Goal: Information Seeking & Learning: Learn about a topic

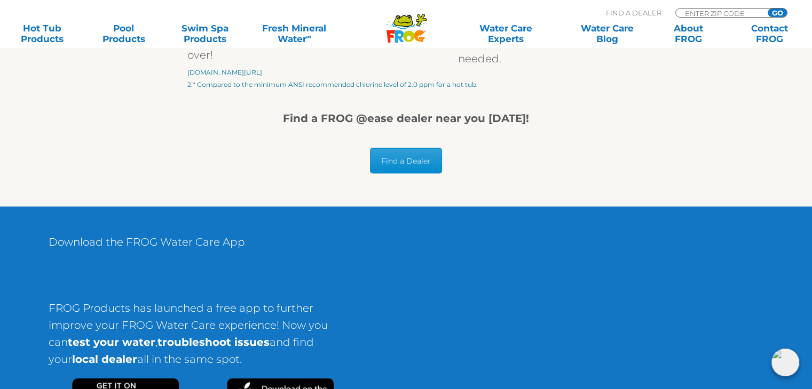
scroll to position [1921, 0]
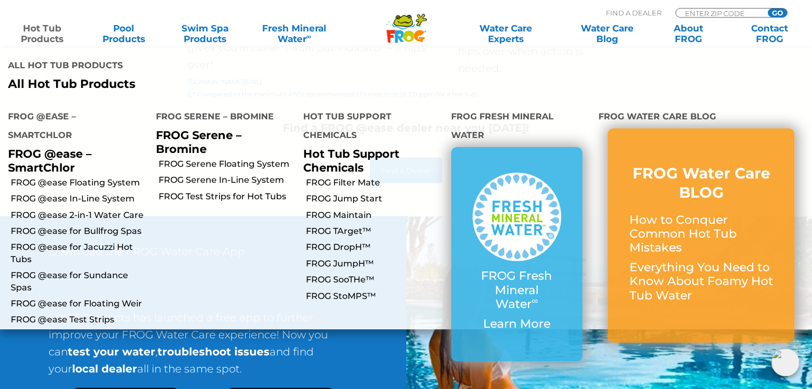
click at [41, 37] on link "Hot Tub Products" at bounding box center [42, 33] width 63 height 21
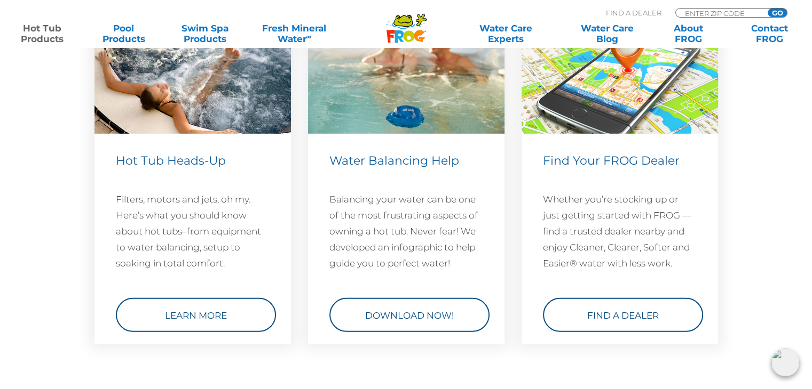
scroll to position [3148, 0]
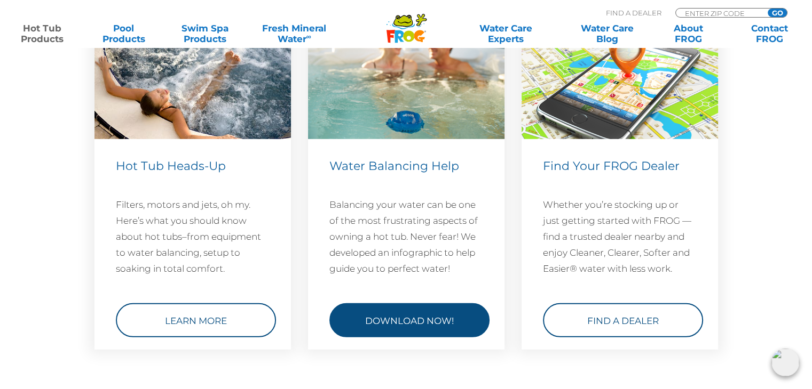
click at [405, 318] on link "Download Now!" at bounding box center [409, 321] width 160 height 34
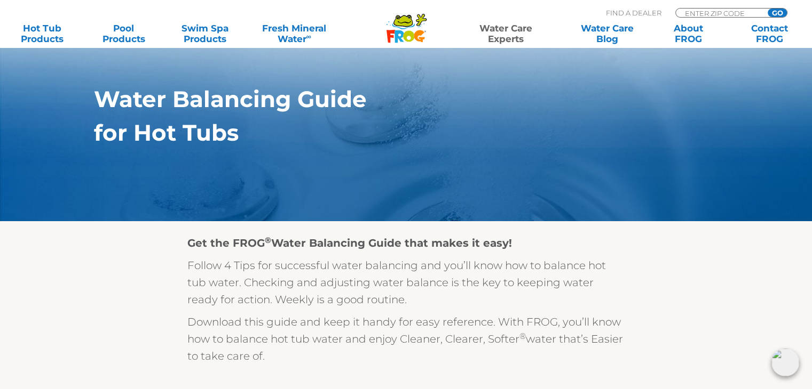
scroll to position [107, 0]
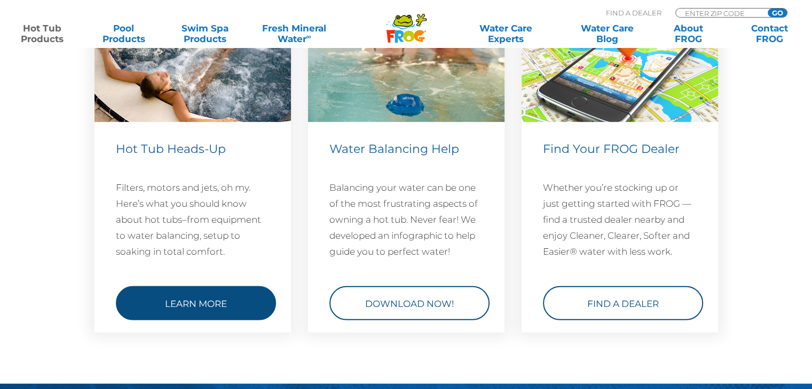
scroll to position [3148, 0]
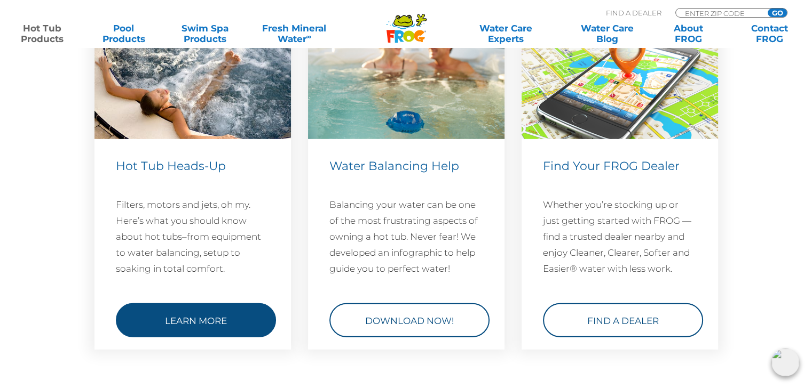
click at [207, 317] on link "Learn More" at bounding box center [196, 321] width 160 height 34
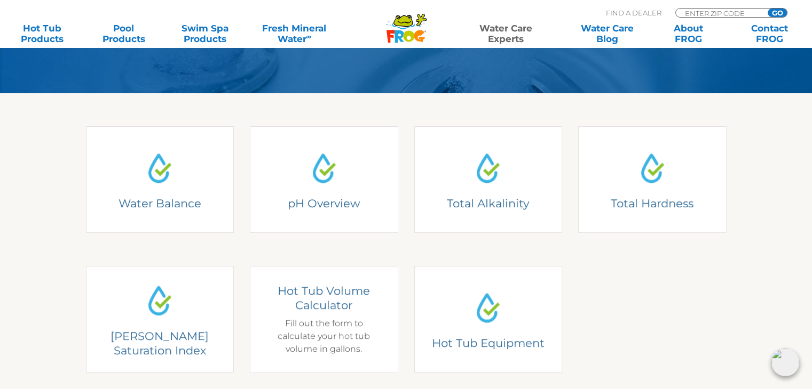
scroll to position [267, 0]
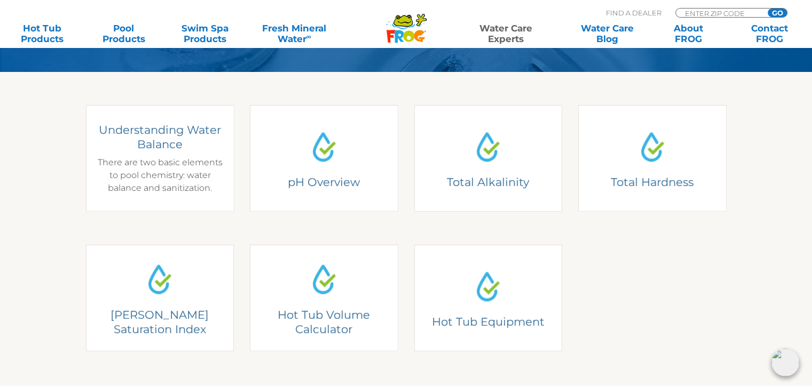
click at [154, 176] on div "Understanding Water Balance There are two basic elements to pool chemistry: wat…" at bounding box center [159, 159] width 132 height 72
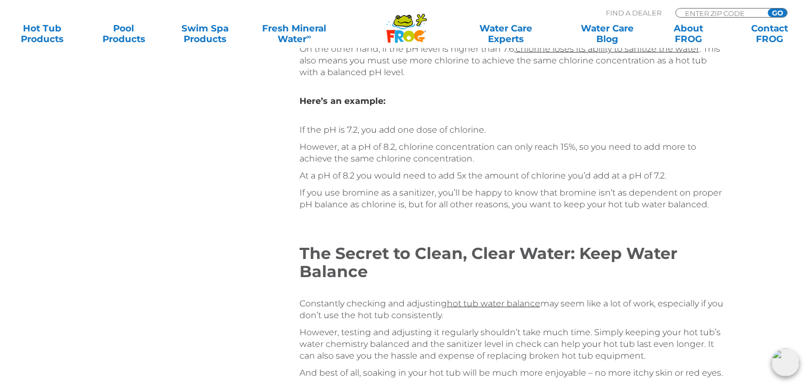
scroll to position [2081, 0]
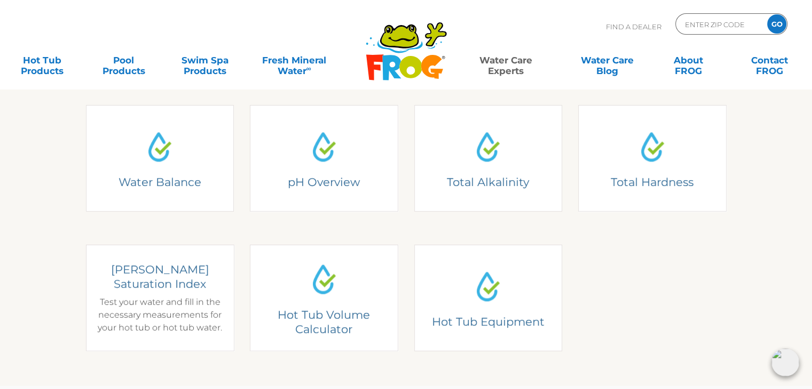
click at [189, 284] on h4 "Langelier Saturation Index" at bounding box center [159, 276] width 132 height 29
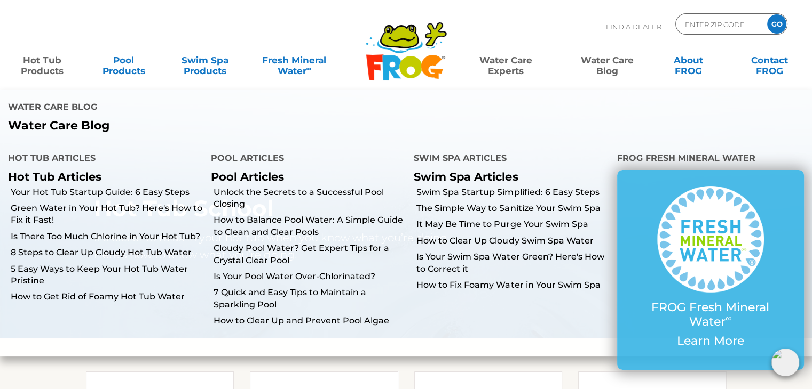
click at [53, 62] on link "Hot Tub Products" at bounding box center [42, 60] width 63 height 21
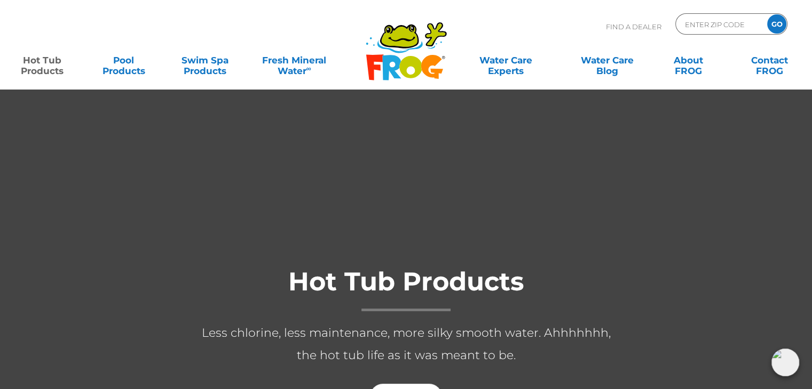
click at [53, 62] on link "Hot Tub Products" at bounding box center [42, 60] width 63 height 21
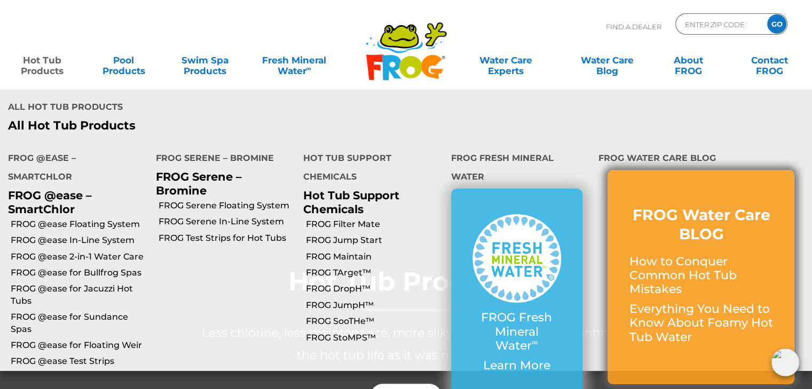
click at [737, 255] on p "How to Conquer Common Hot Tub Mistakes" at bounding box center [701, 276] width 144 height 42
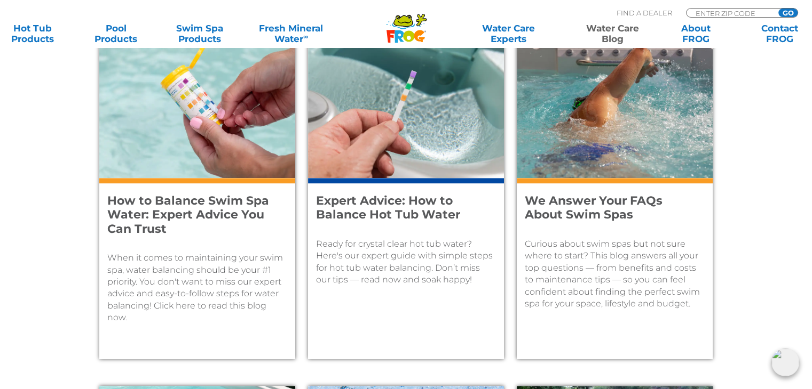
scroll to position [480, 0]
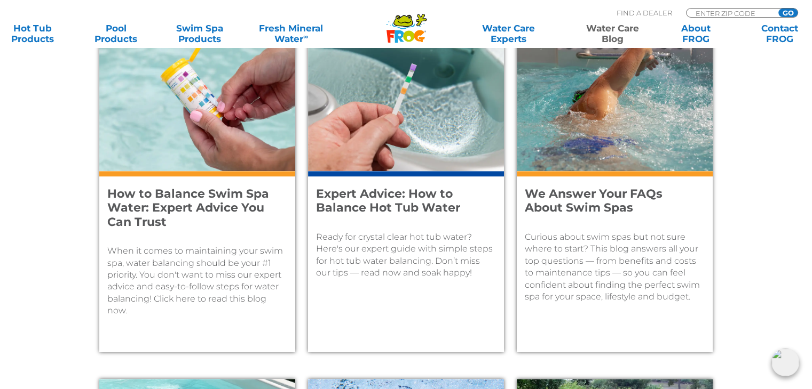
click at [568, 232] on p "Curious about swim spas but not sure where to start? This blog answers all your…" at bounding box center [614, 267] width 180 height 71
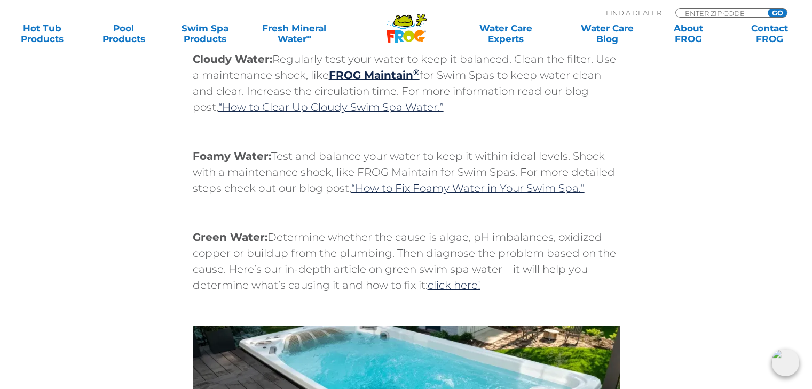
scroll to position [3681, 0]
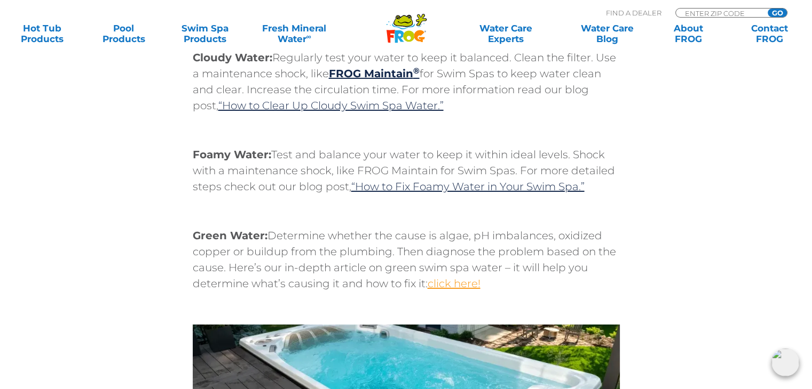
click at [456, 277] on link "click here!" at bounding box center [453, 283] width 53 height 13
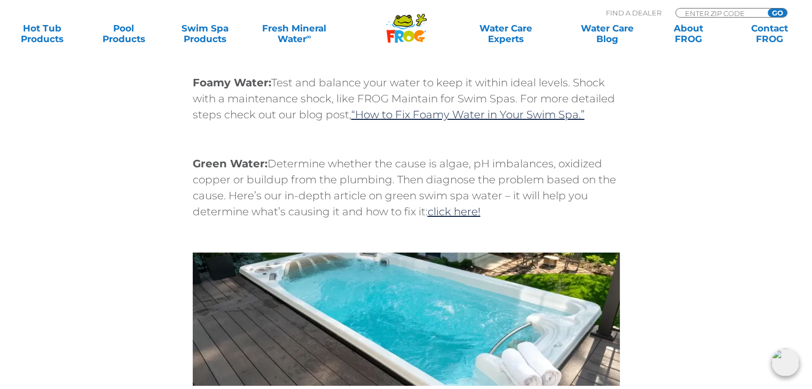
scroll to position [3735, 0]
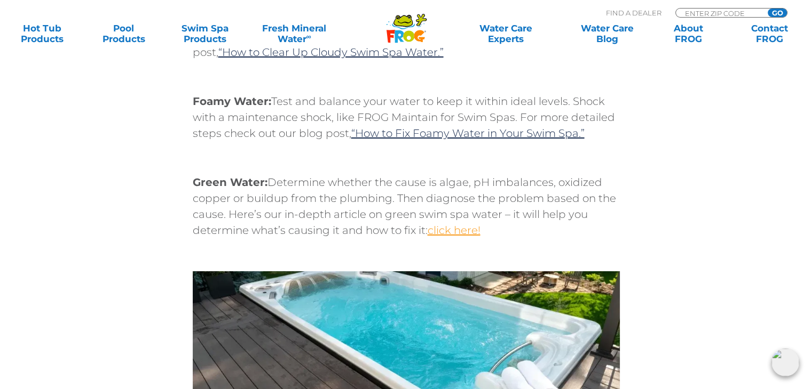
click at [452, 224] on link "click here!" at bounding box center [453, 230] width 53 height 13
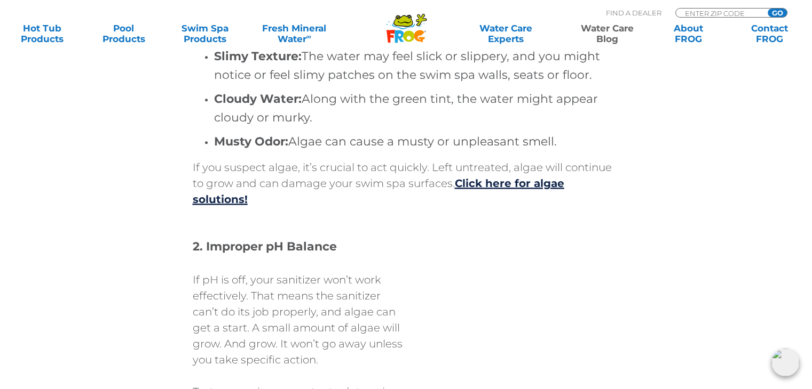
scroll to position [1334, 0]
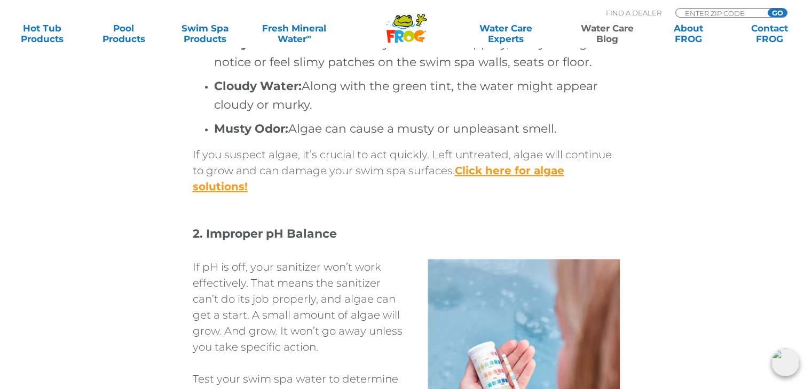
click at [535, 170] on u "Click here for algae solutions!" at bounding box center [378, 178] width 371 height 29
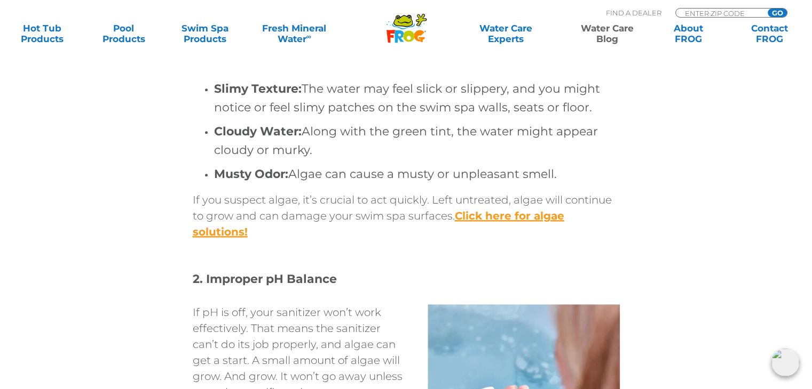
scroll to position [1182, 0]
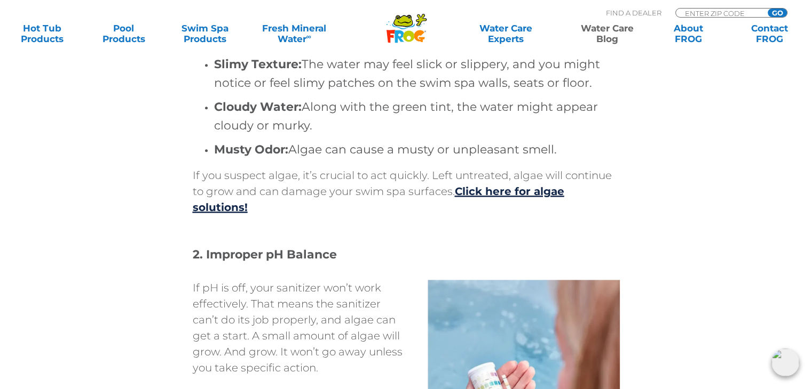
scroll to position [1280, 0]
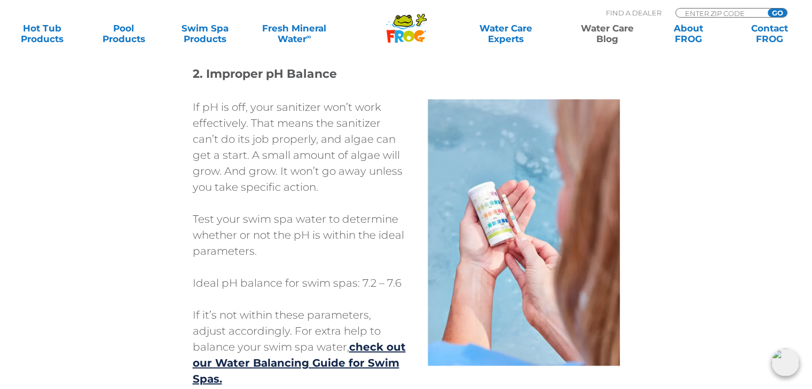
scroll to position [1334, 0]
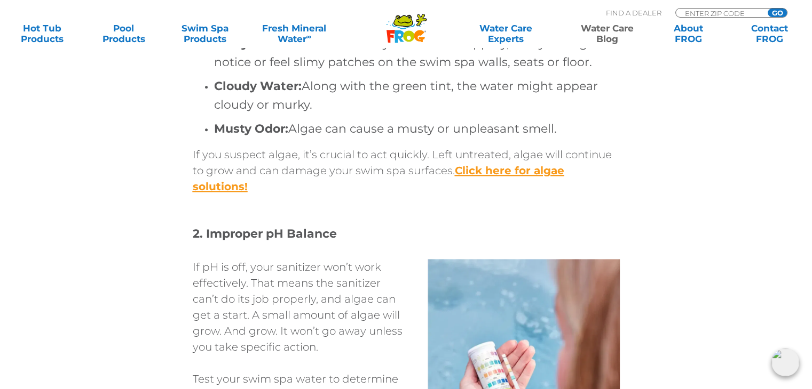
click at [522, 169] on u "Click here for algae solutions!" at bounding box center [378, 178] width 371 height 29
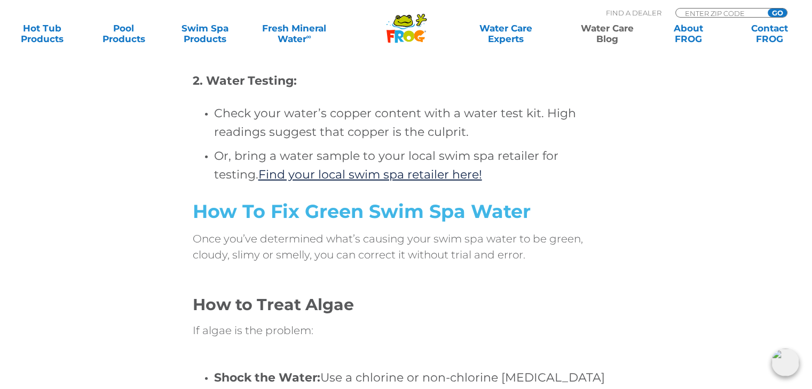
scroll to position [2996, 0]
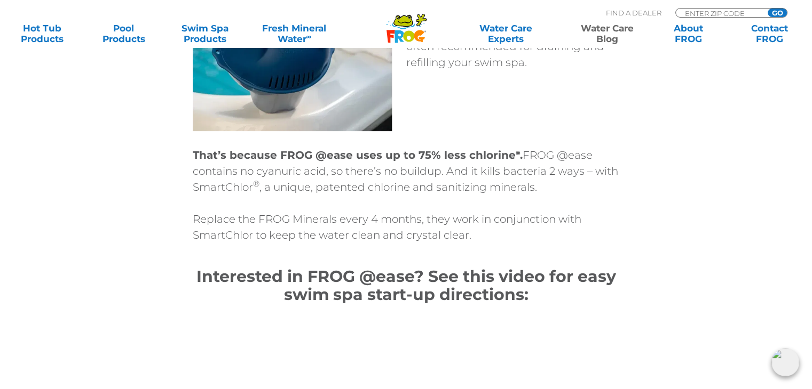
scroll to position [4642, 0]
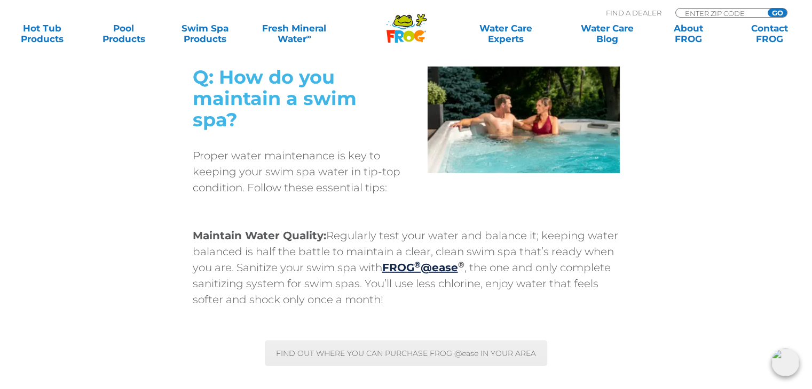
scroll to position [2988, 0]
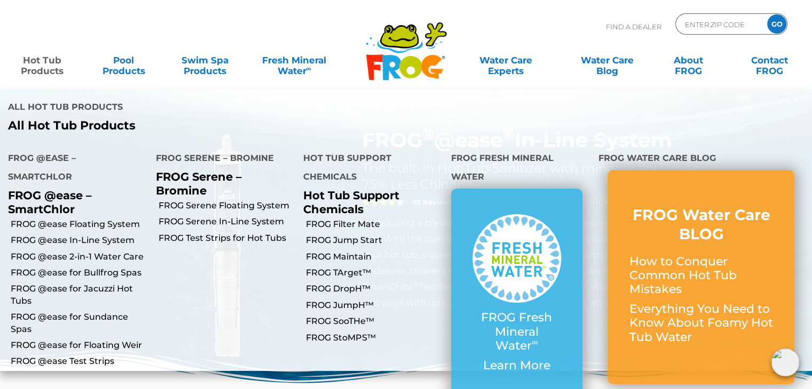
click at [33, 60] on link "Hot Tub Products" at bounding box center [42, 60] width 63 height 21
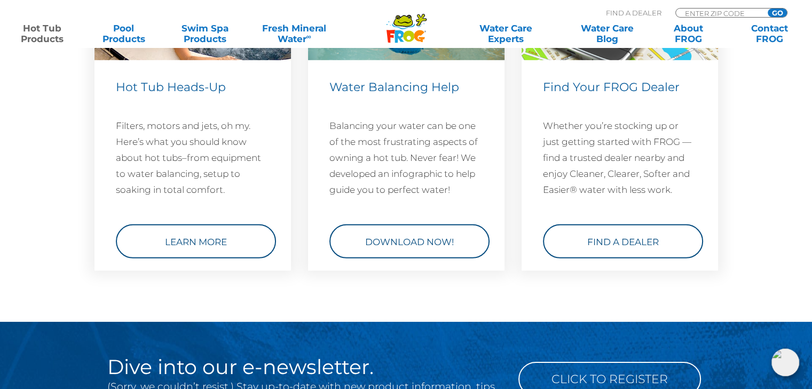
scroll to position [3201, 0]
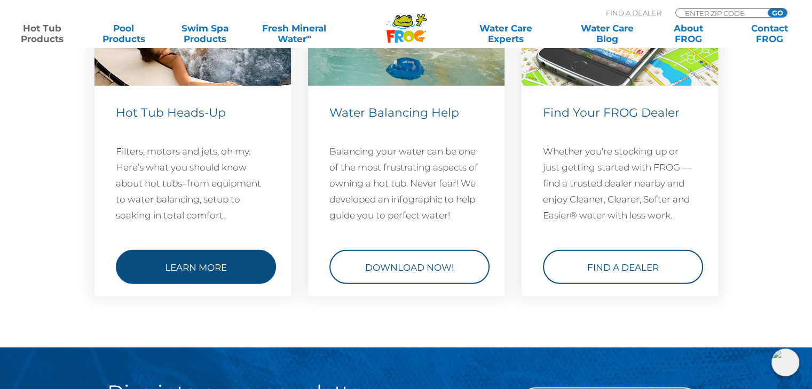
click at [190, 267] on link "Learn More" at bounding box center [196, 267] width 160 height 34
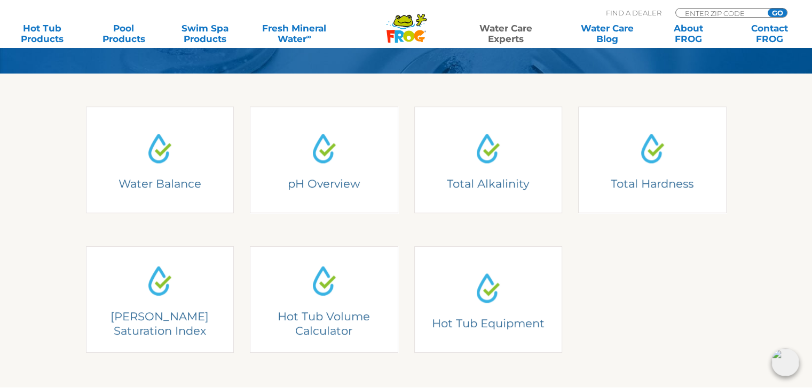
scroll to position [267, 0]
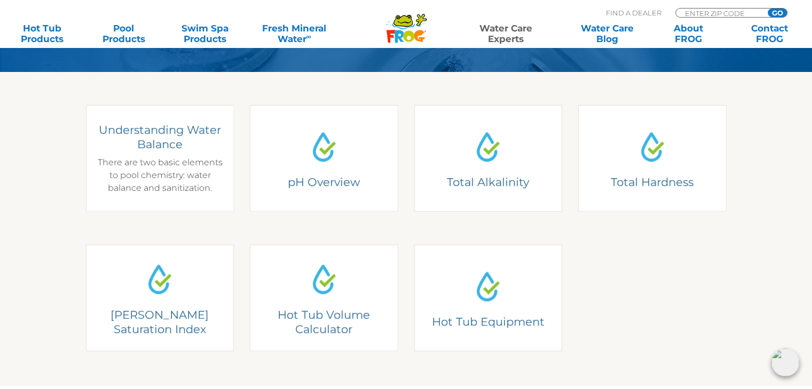
click at [134, 154] on div "Understanding Water Balance There are two basic elements to pool chemistry: wat…" at bounding box center [159, 159] width 132 height 72
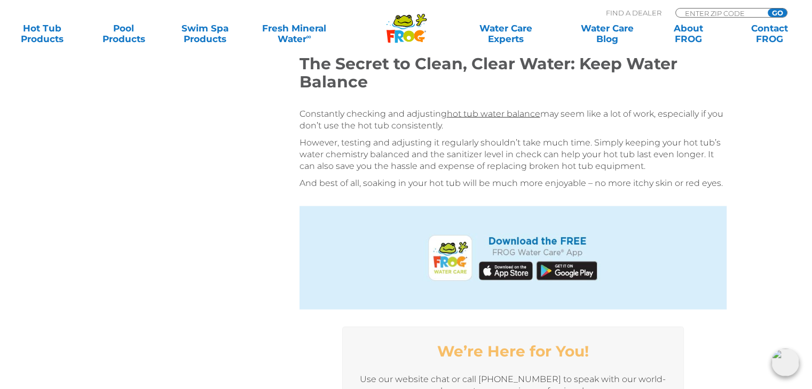
scroll to position [2348, 0]
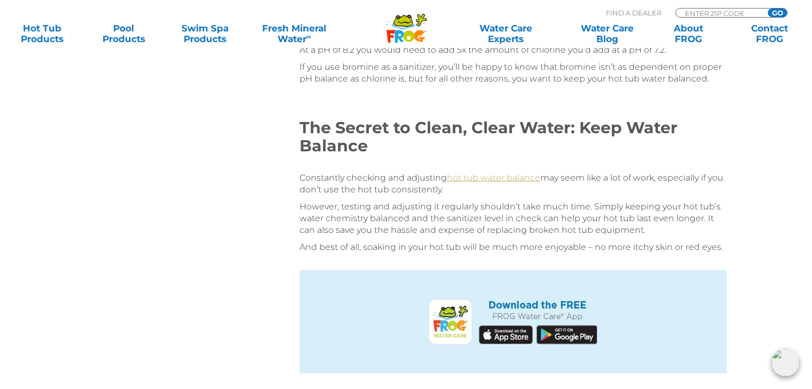
click at [507, 173] on link "hot tub water balance" at bounding box center [493, 178] width 93 height 10
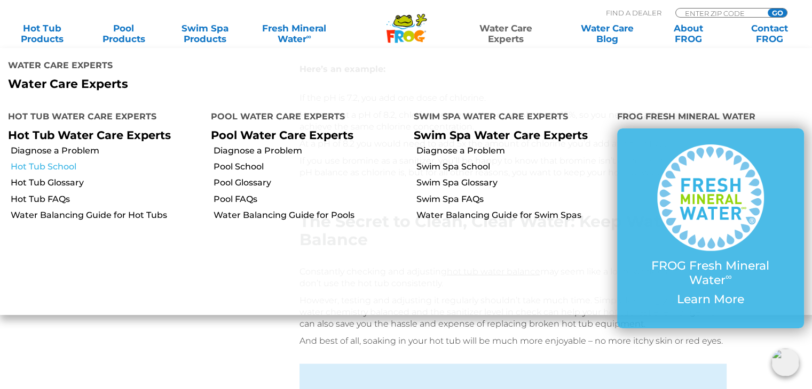
scroll to position [2134, 0]
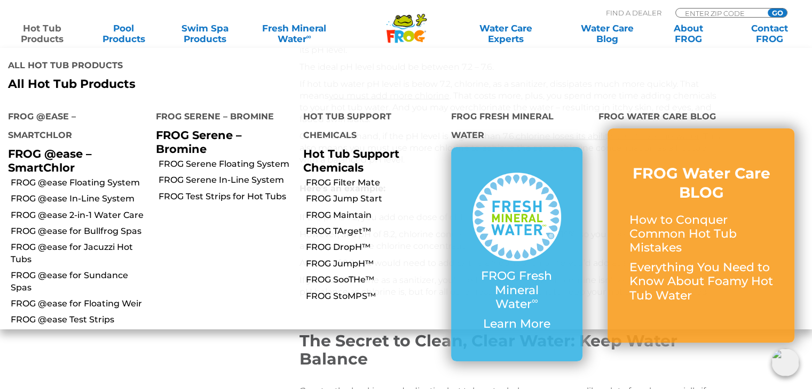
click at [41, 35] on link "Hot Tub Products" at bounding box center [42, 33] width 63 height 21
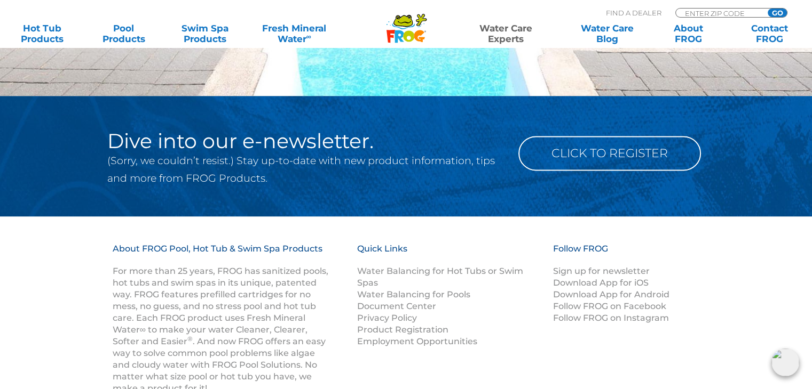
scroll to position [1280, 0]
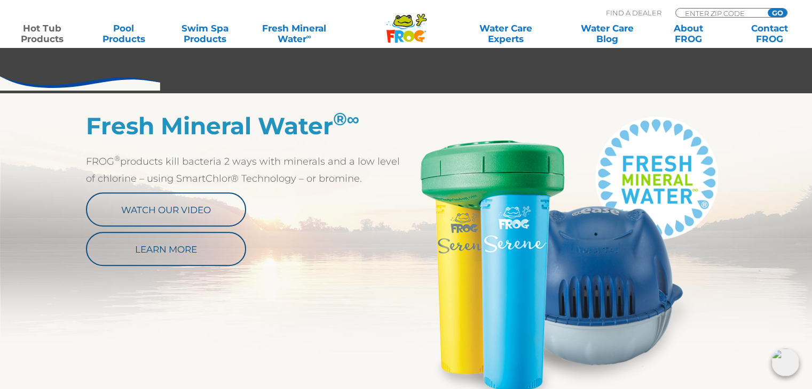
scroll to position [534, 0]
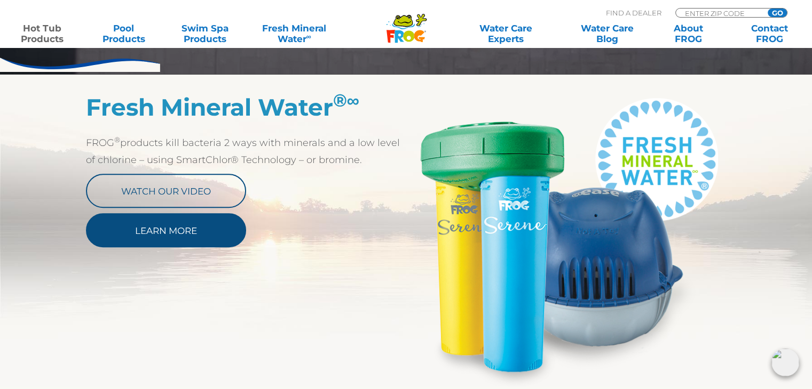
click at [169, 233] on link "Learn More" at bounding box center [166, 230] width 160 height 34
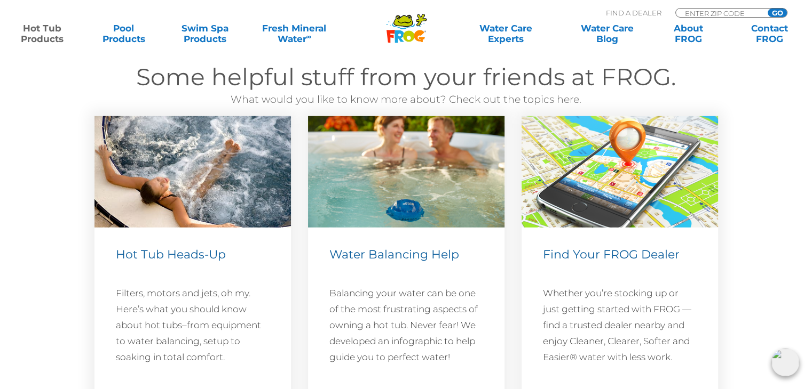
scroll to position [3041, 0]
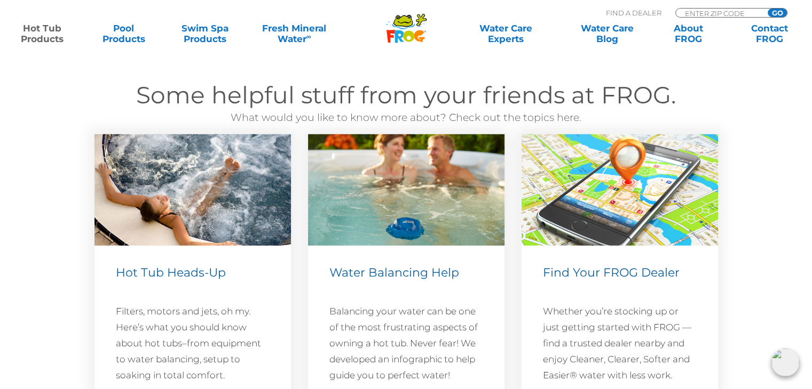
click at [171, 192] on img at bounding box center [192, 190] width 196 height 112
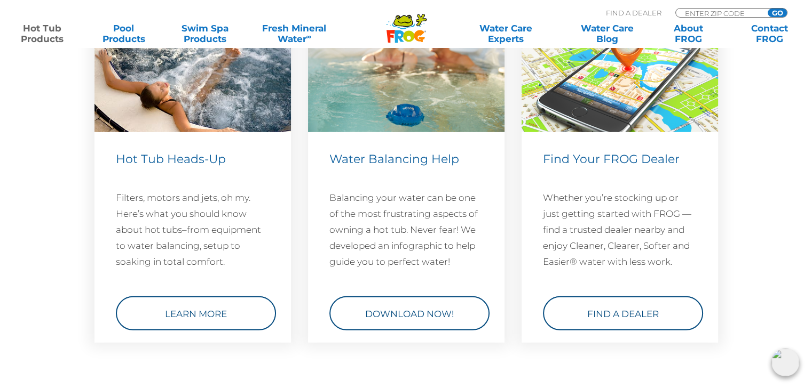
scroll to position [3201, 0]
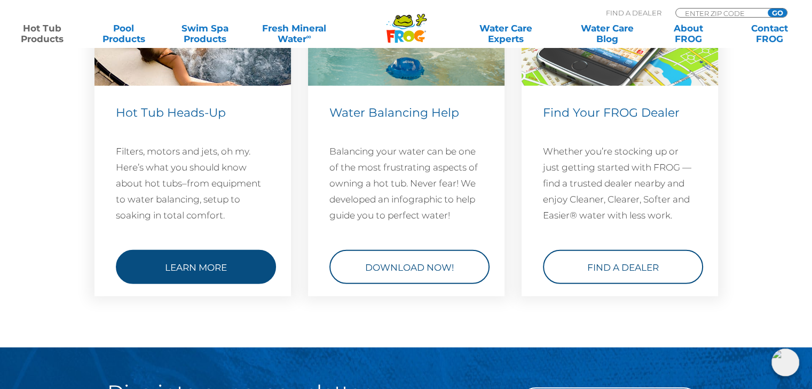
click at [179, 273] on link "Learn More" at bounding box center [196, 267] width 160 height 34
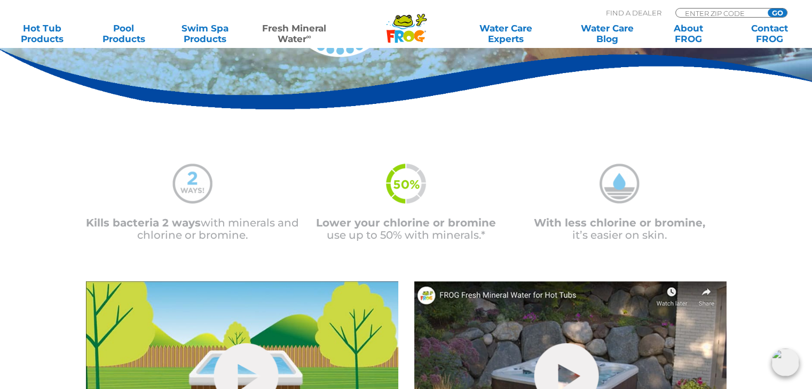
scroll to position [72, 0]
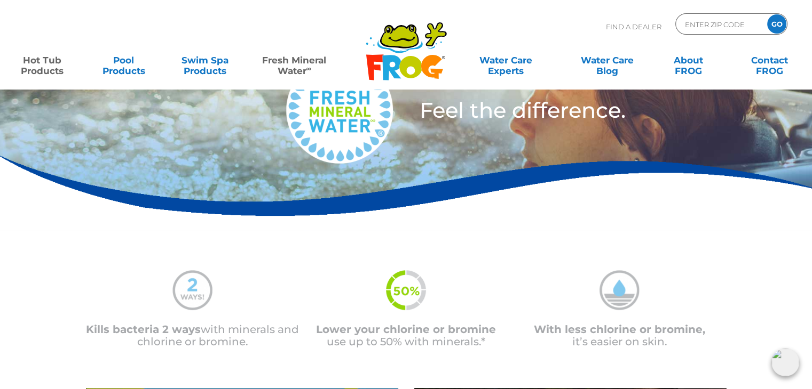
click at [45, 67] on link "Hot Tub Products" at bounding box center [42, 60] width 63 height 21
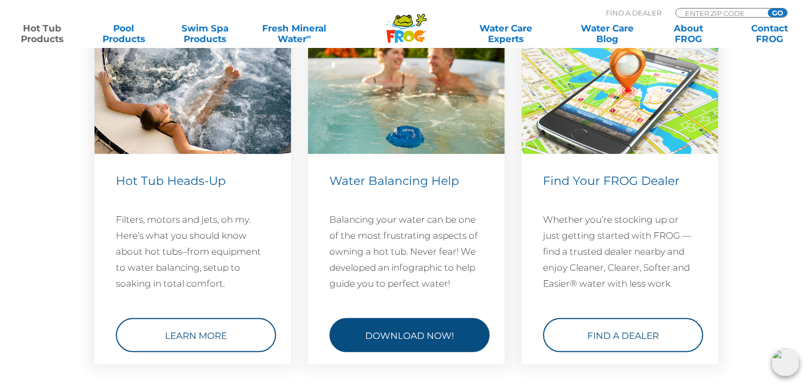
scroll to position [3201, 0]
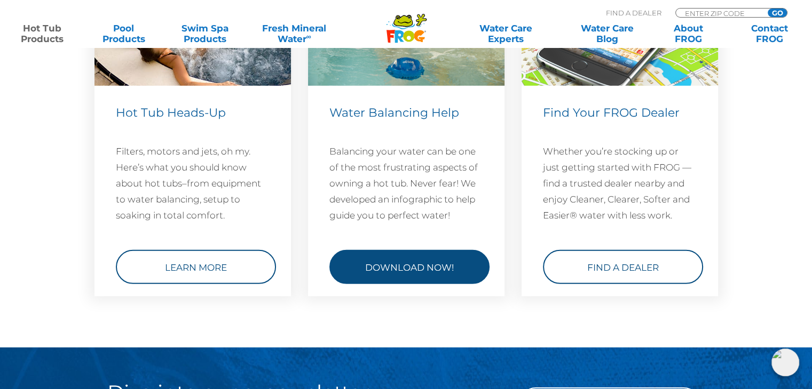
click at [393, 262] on link "Download Now!" at bounding box center [409, 267] width 160 height 34
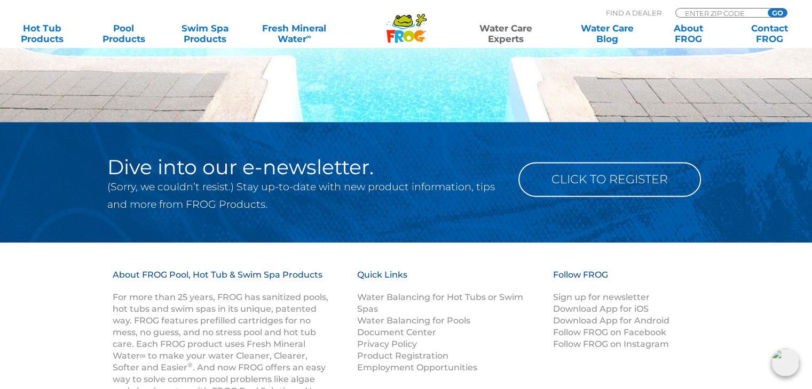
scroll to position [1286, 0]
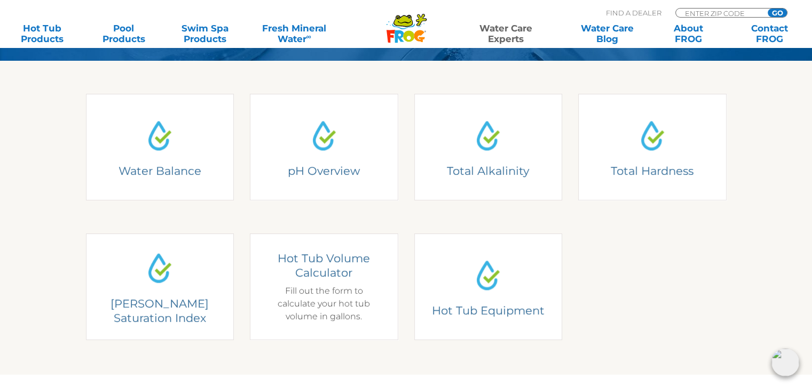
scroll to position [267, 0]
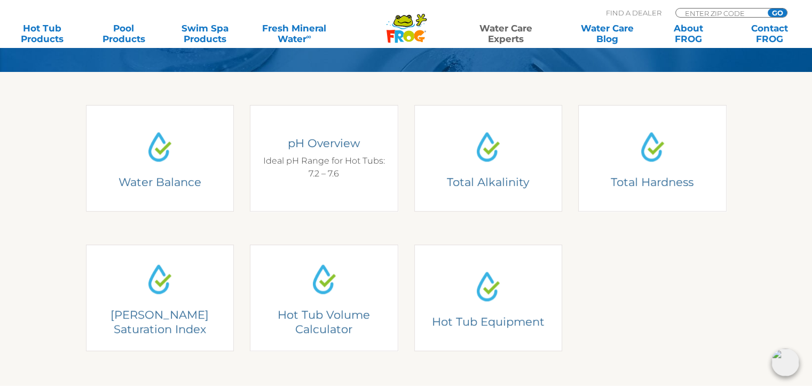
click at [323, 159] on div "pH Overview Ideal pH Range for Hot Tubs: 7.2 – 7.6" at bounding box center [324, 158] width 132 height 44
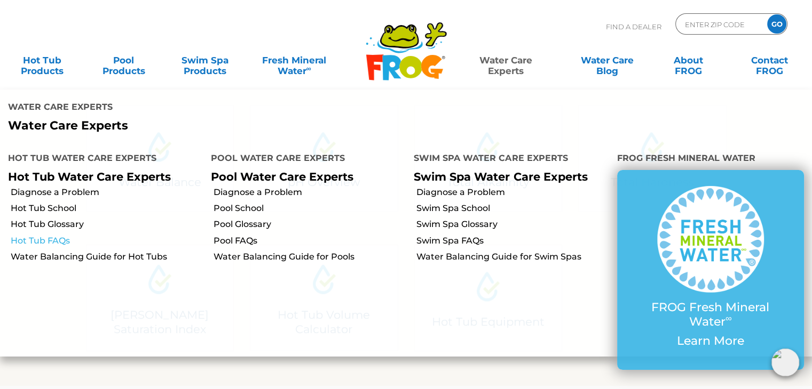
click at [35, 235] on link "Hot Tub FAQs" at bounding box center [107, 241] width 192 height 12
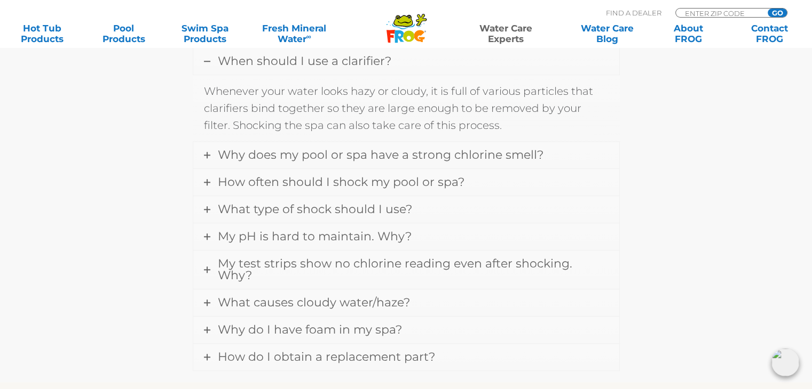
scroll to position [960, 0]
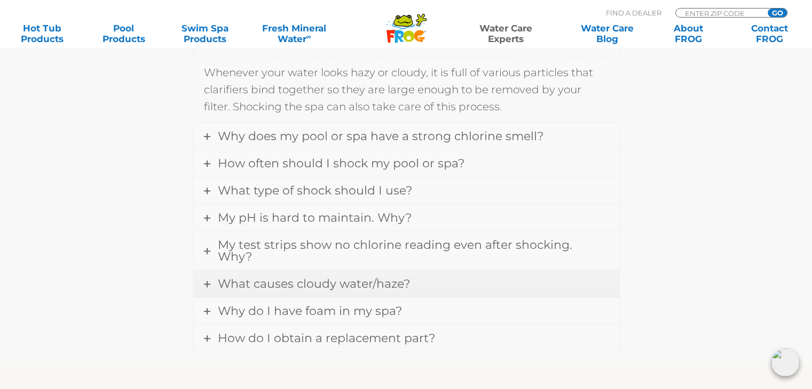
click at [353, 277] on span "What causes cloudy water/haze?" at bounding box center [314, 284] width 192 height 14
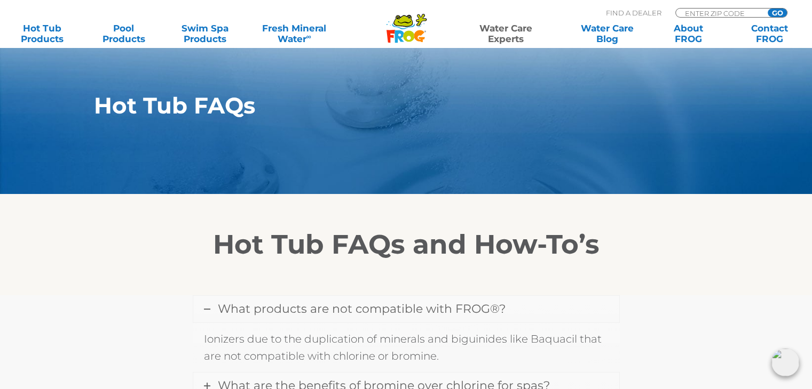
scroll to position [107, 0]
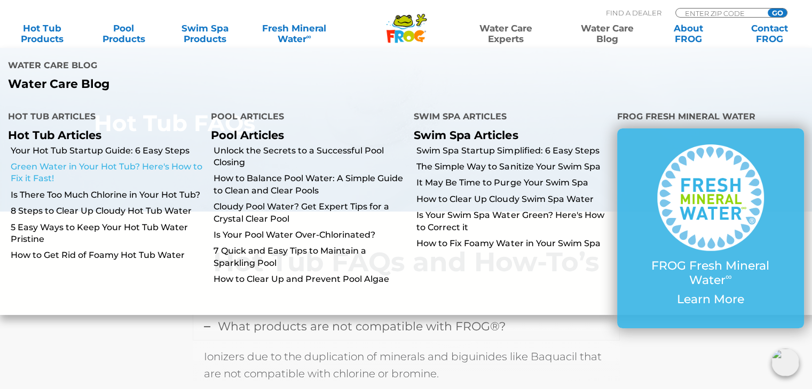
click at [31, 161] on link "Green Water in Your Hot Tub? Here's How to Fix it Fast!" at bounding box center [107, 173] width 192 height 24
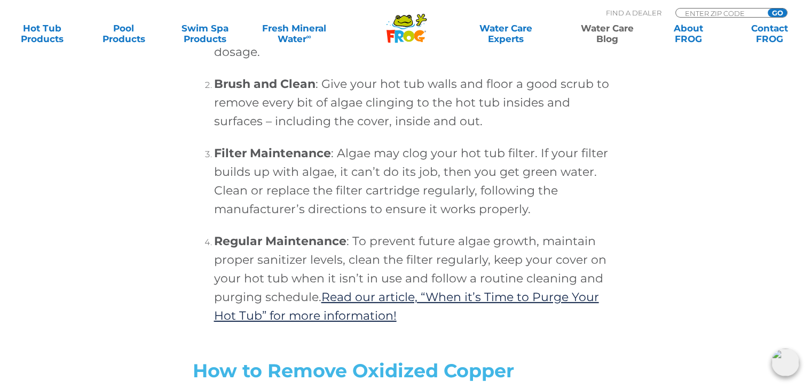
scroll to position [3148, 0]
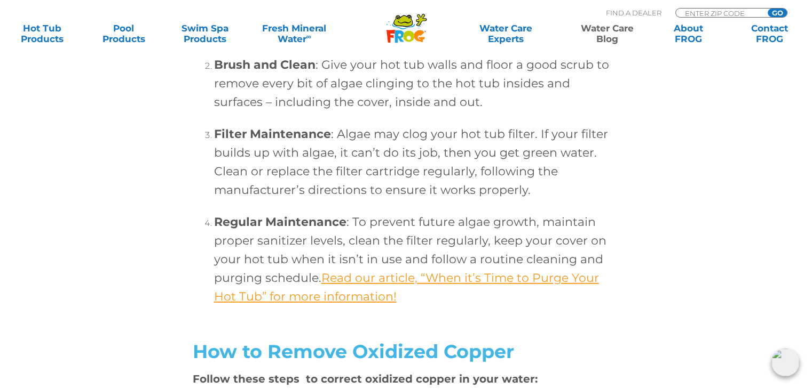
click at [529, 298] on link "Read our article, “When it’s Time to Purge Your Hot Tub” for more information!" at bounding box center [406, 287] width 385 height 33
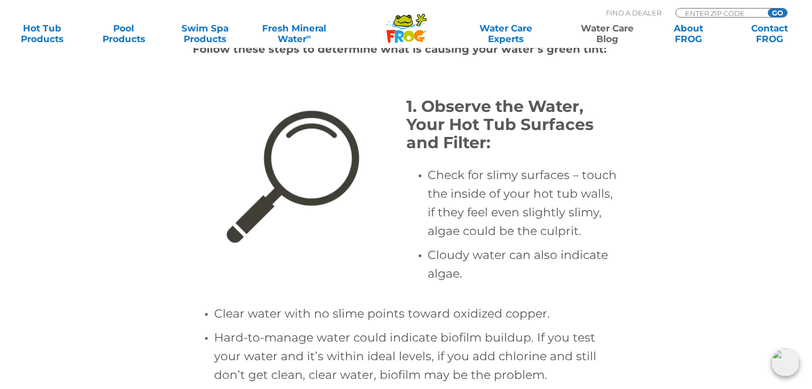
scroll to position [2134, 0]
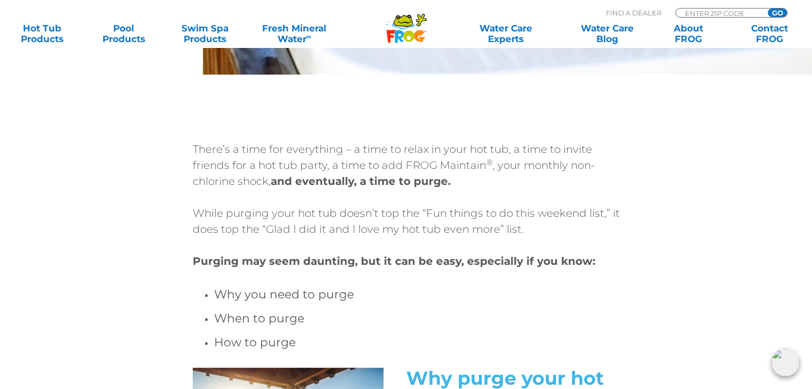
scroll to position [160, 0]
